Goal: Check status: Check status

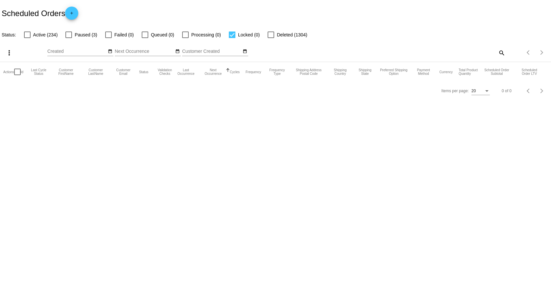
click at [499, 54] on mat-icon "search" at bounding box center [501, 53] width 8 height 10
click at [449, 52] on input "Search" at bounding box center [436, 51] width 137 height 5
paste input "630304"
click at [393, 51] on input "630304" at bounding box center [433, 51] width 130 height 5
type input "630304"
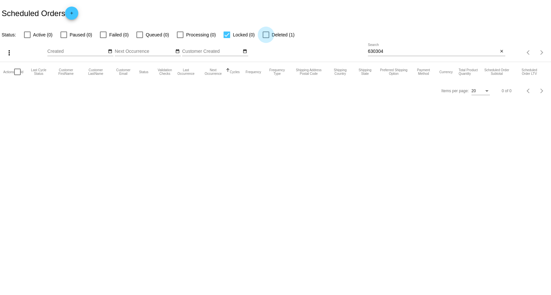
click at [293, 32] on span "Deleted (1)" at bounding box center [283, 35] width 23 height 8
click at [266, 38] on input "Deleted (1)" at bounding box center [265, 38] width 0 height 0
checkbox input "true"
click at [243, 62] on mat-table "Actions Id Last Cycle Status Customer FirstName Customer LastName Customer Emai…" at bounding box center [275, 72] width 551 height 20
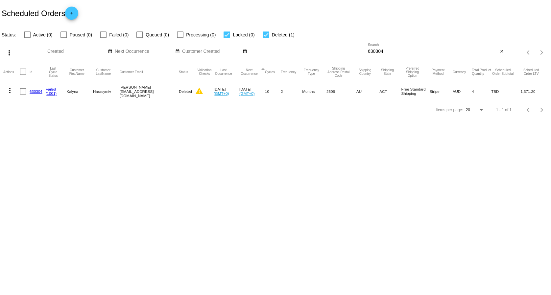
click at [35, 90] on link "630304" at bounding box center [36, 91] width 13 height 4
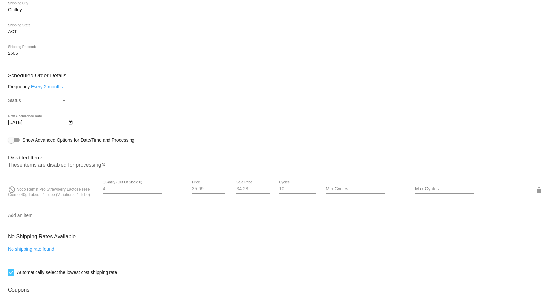
scroll to position [335, 0]
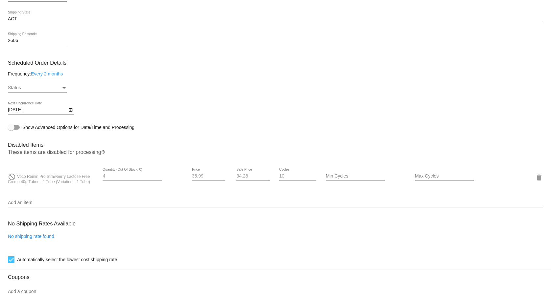
click at [41, 86] on div "Status Status" at bounding box center [37, 86] width 59 height 13
click at [32, 93] on span "Active" at bounding box center [37, 90] width 59 height 14
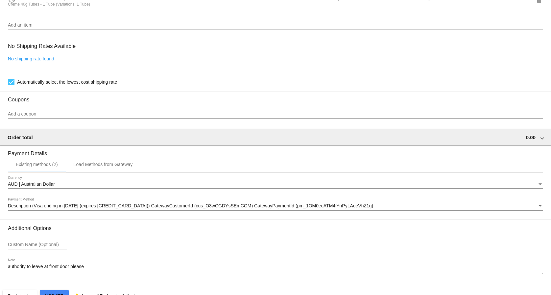
scroll to position [533, 0]
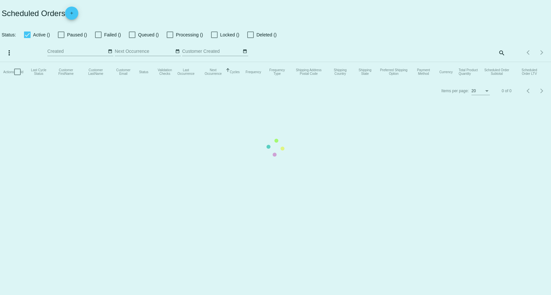
checkbox input "false"
checkbox input "true"
